Goal: Information Seeking & Learning: Check status

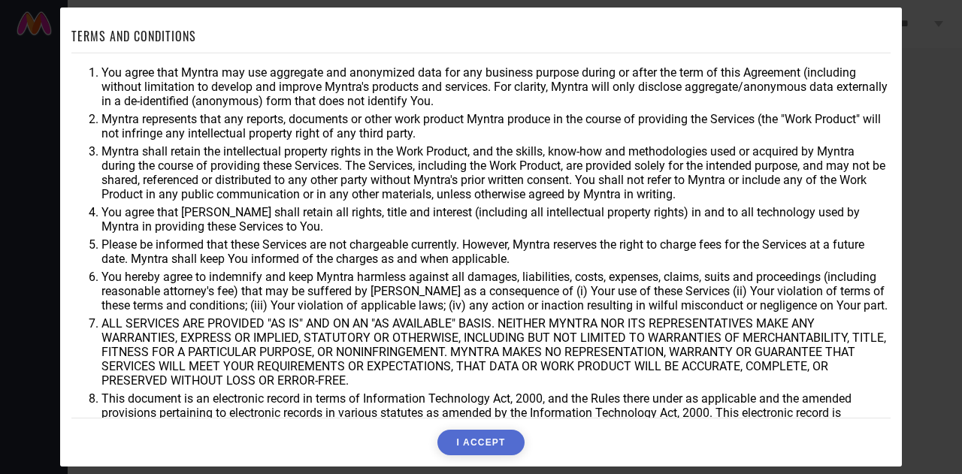
scroll to position [48, 0]
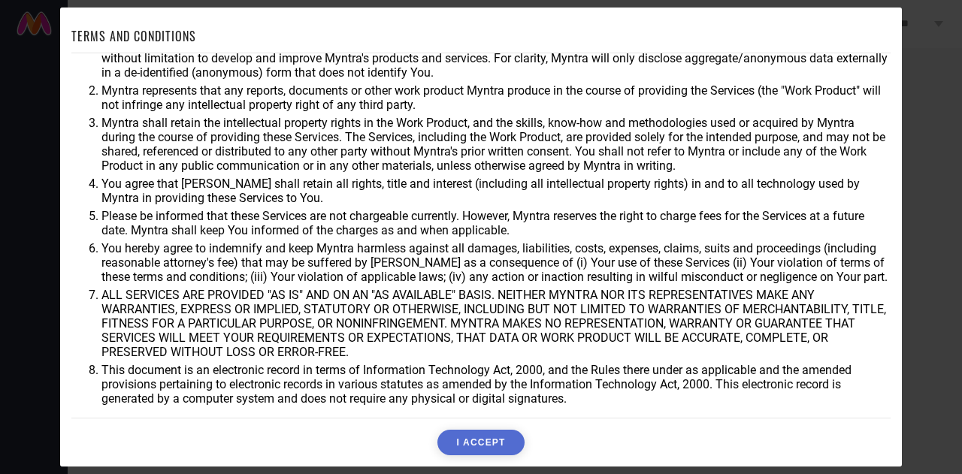
click at [486, 453] on button "I ACCEPT" at bounding box center [481, 443] width 86 height 26
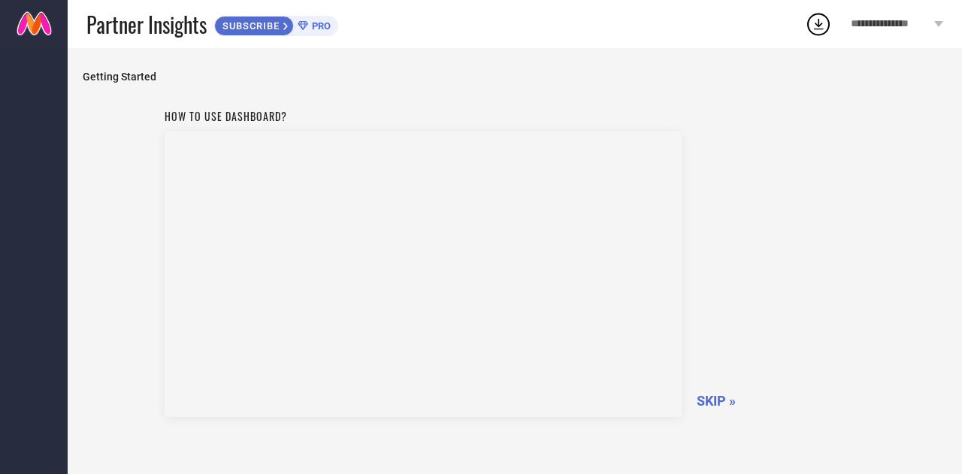
click at [713, 404] on span "SKIP »" at bounding box center [716, 401] width 39 height 16
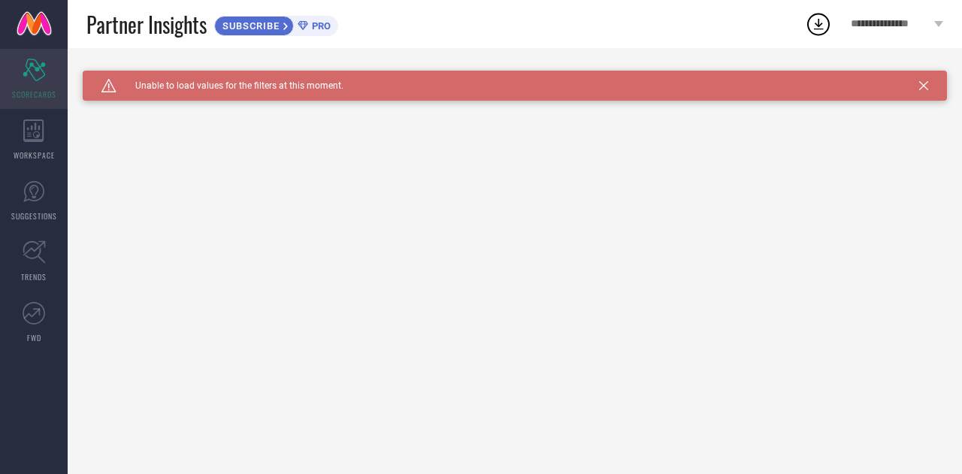
click at [34, 80] on div "Scorecard SCORECARDS" at bounding box center [34, 79] width 68 height 60
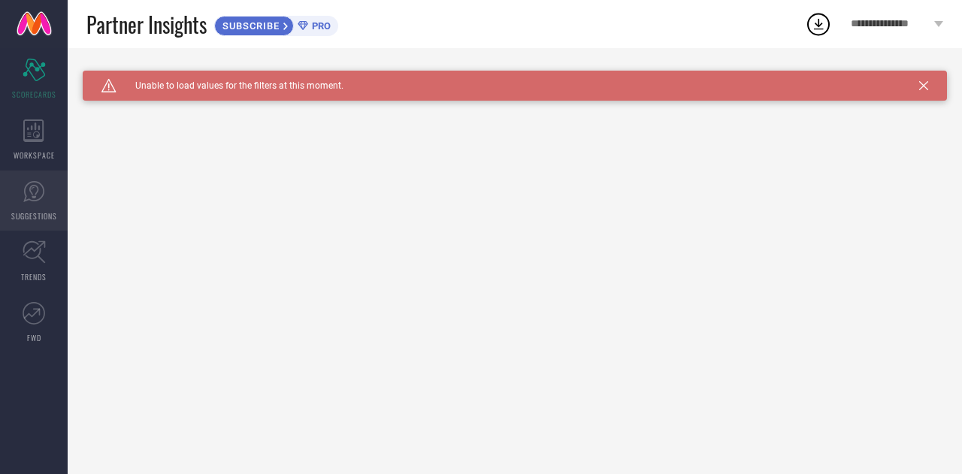
click at [23, 195] on icon at bounding box center [34, 191] width 23 height 23
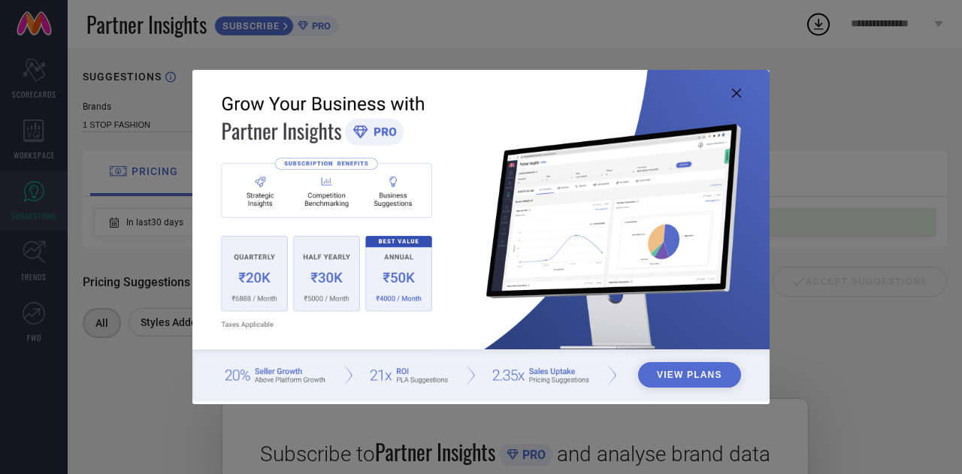
click at [25, 56] on div "View Plans" at bounding box center [481, 237] width 962 height 474
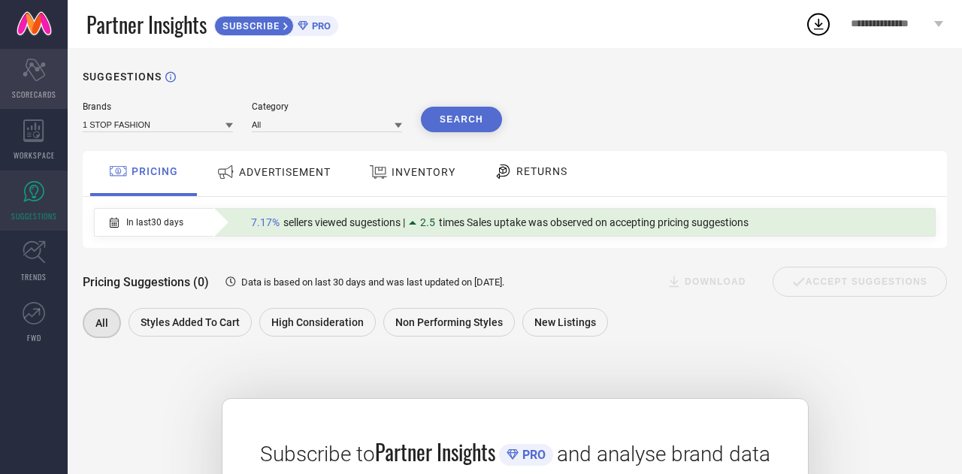
click at [43, 86] on div "Scorecard SCORECARDS" at bounding box center [34, 79] width 68 height 60
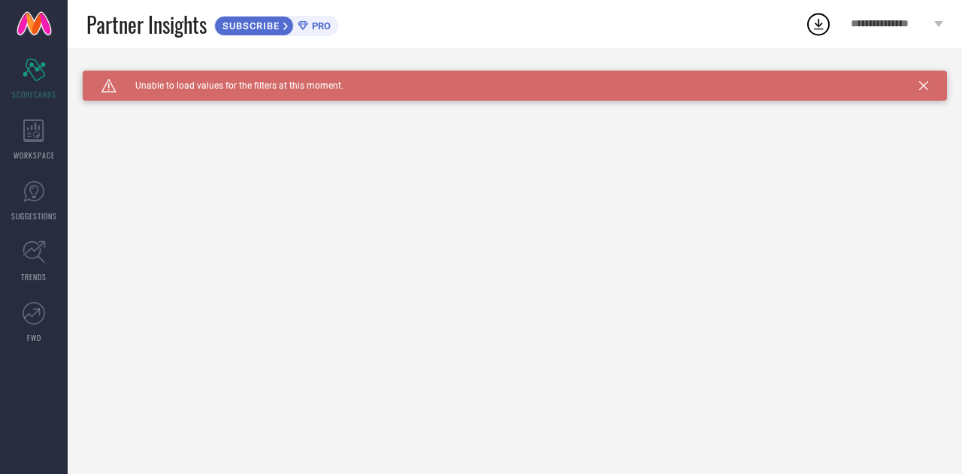
click at [919, 88] on div "Caution Created with Sketch. Unable to load values for the filters at this mome…" at bounding box center [515, 86] width 865 height 30
click at [29, 188] on icon at bounding box center [34, 191] width 23 height 23
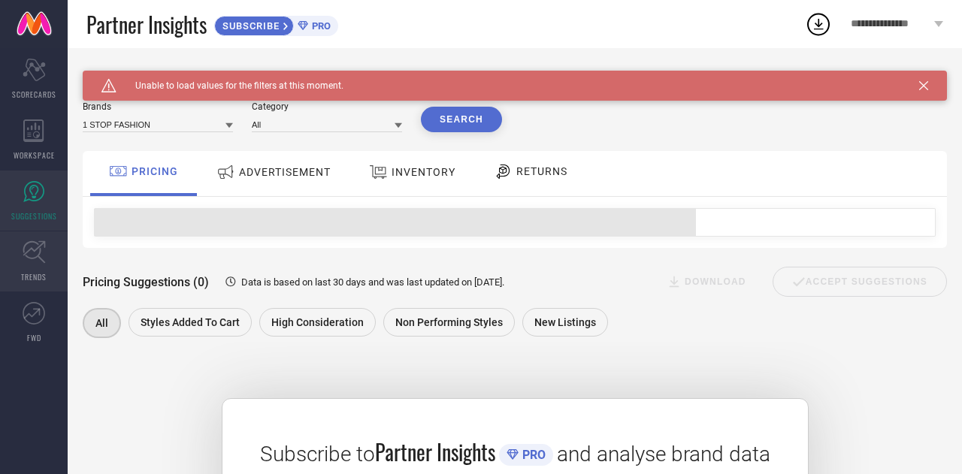
click at [33, 259] on icon at bounding box center [34, 252] width 23 height 23
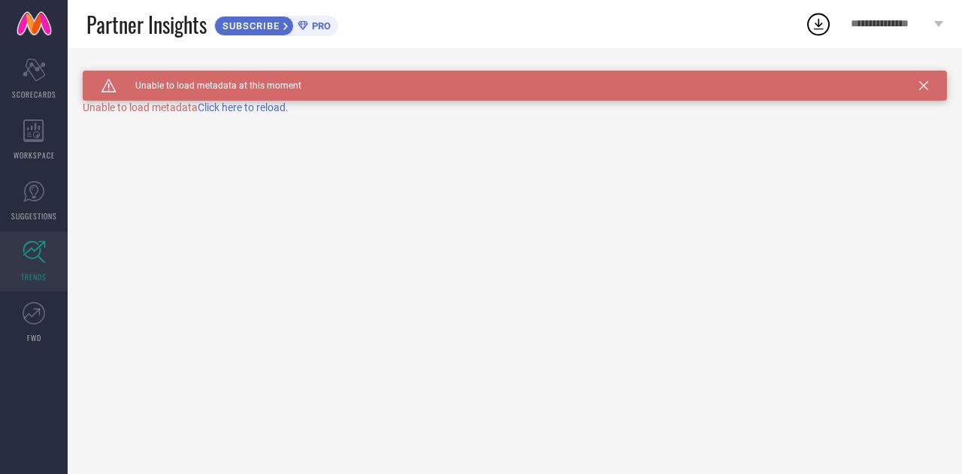
click at [236, 108] on span "Click here to reload." at bounding box center [243, 107] width 91 height 12
click at [27, 301] on link "FWD" at bounding box center [34, 322] width 68 height 60
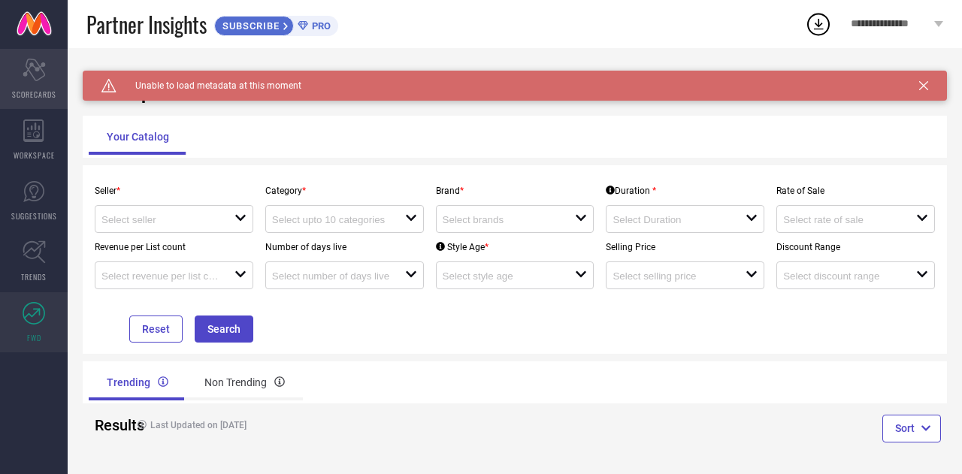
click at [38, 68] on icon at bounding box center [34, 70] width 23 height 23
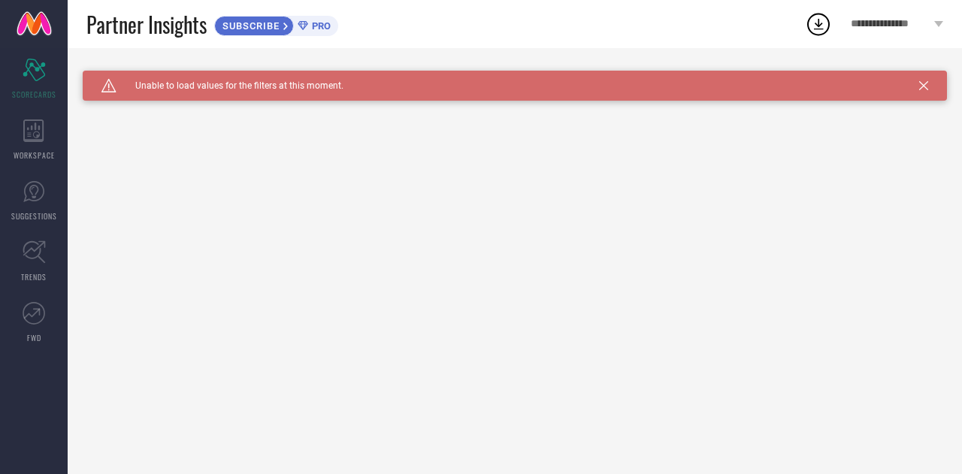
click at [885, 34] on div "**********" at bounding box center [897, 24] width 130 height 48
click at [31, 246] on icon at bounding box center [34, 252] width 23 height 23
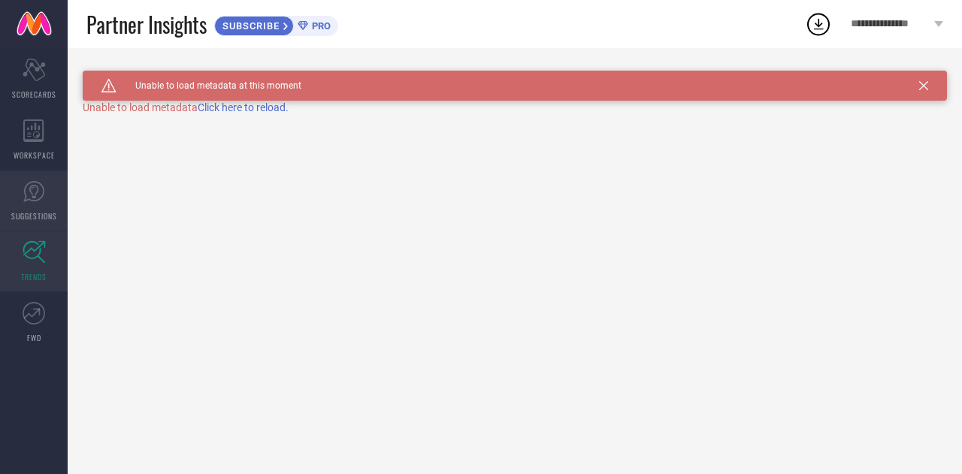
click at [31, 211] on span "SUGGESTIONS" at bounding box center [34, 216] width 46 height 11
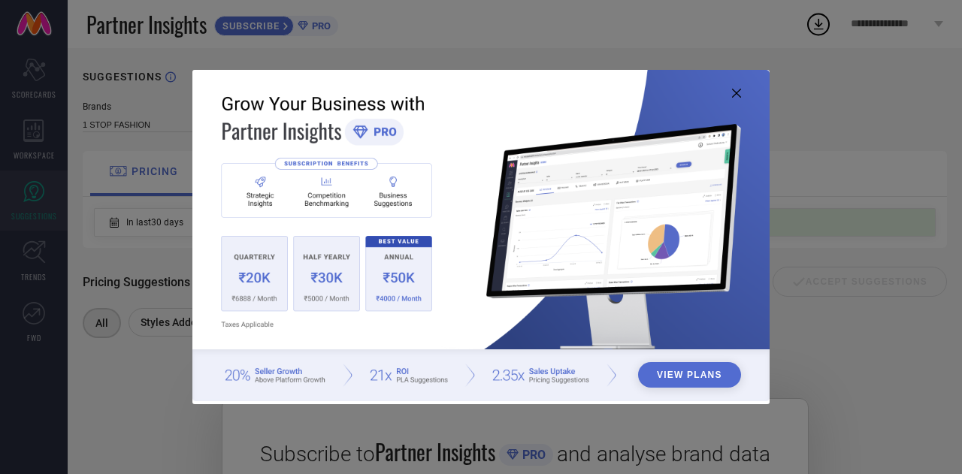
click at [12, 135] on div "View Plans" at bounding box center [481, 237] width 962 height 474
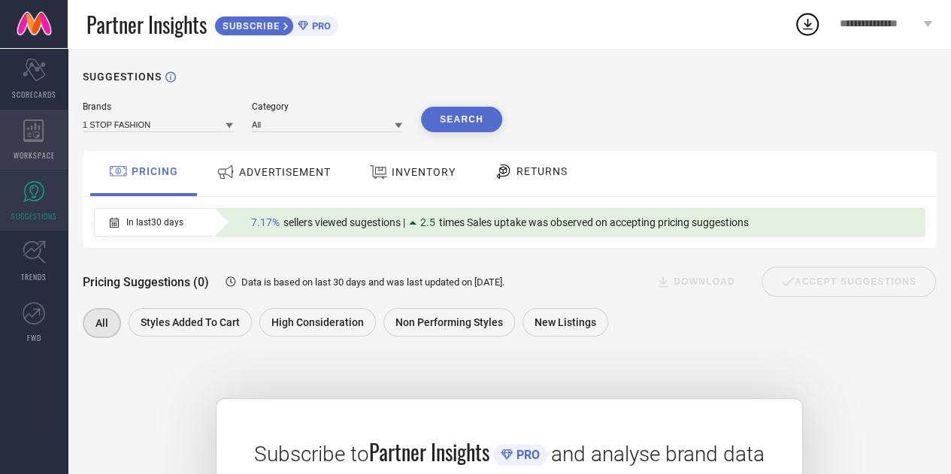
click at [12, 135] on div "WORKSPACE" at bounding box center [34, 140] width 68 height 60
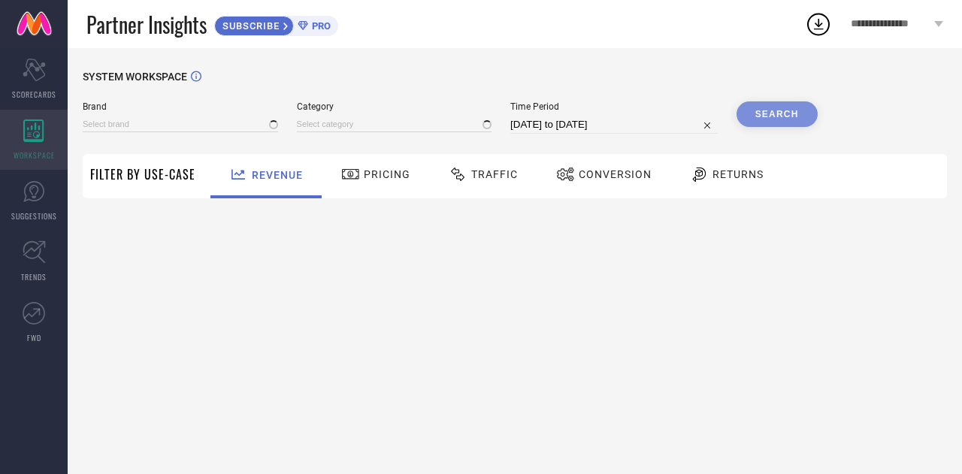
click at [12, 135] on div "WORKSPACE" at bounding box center [34, 140] width 68 height 60
type input "1 STOP FASHION"
type input "All"
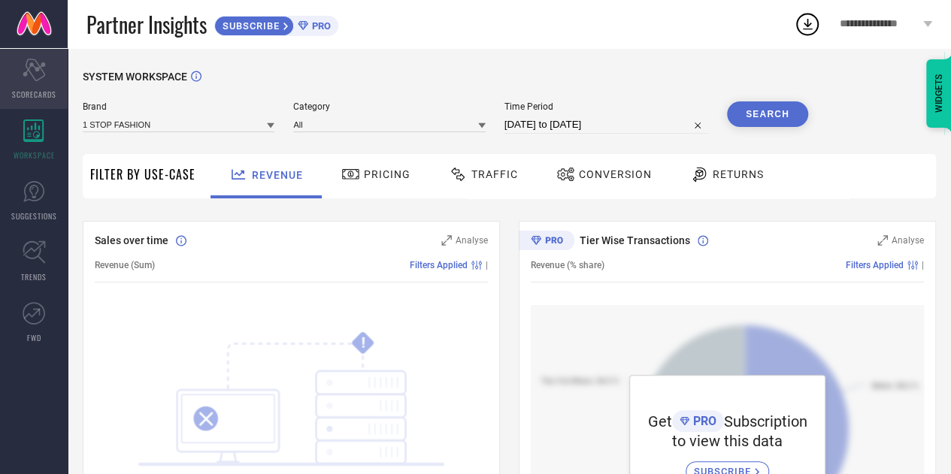
click at [32, 76] on icon at bounding box center [34, 70] width 23 height 23
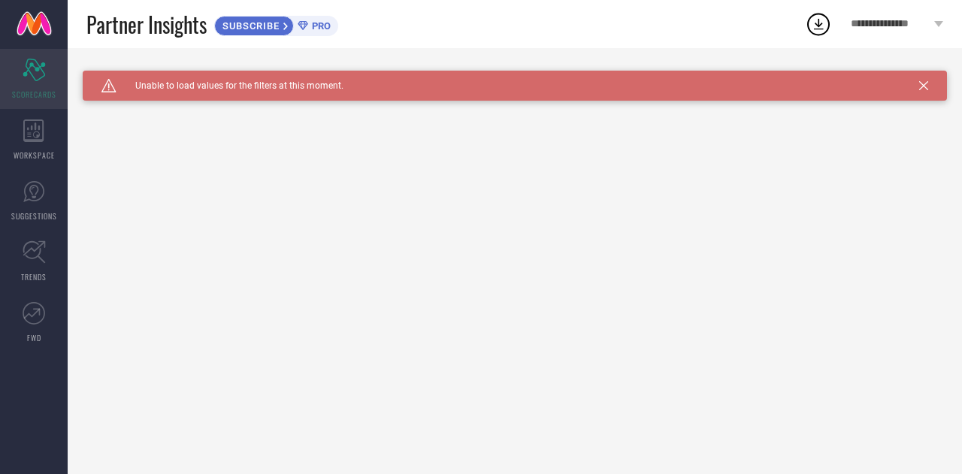
click at [32, 76] on icon at bounding box center [34, 70] width 23 height 23
